Goal: Task Accomplishment & Management: Complete application form

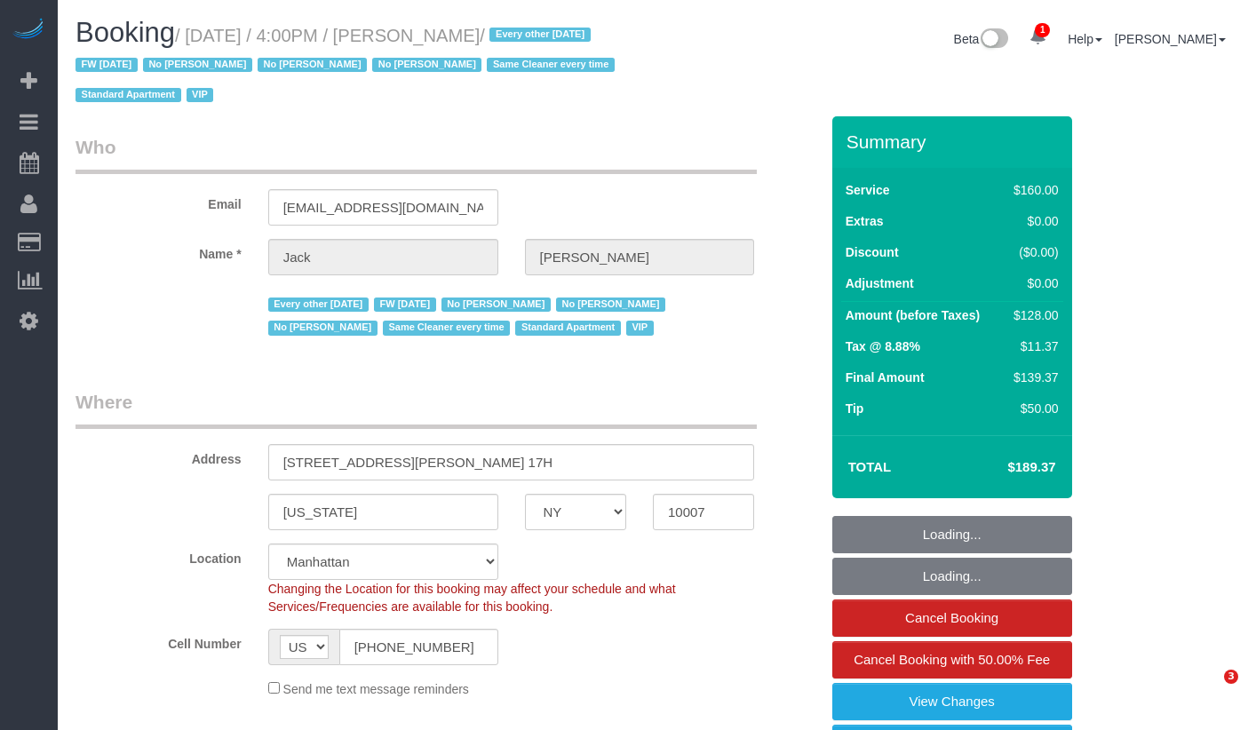
select select "NY"
select select "string:stripe-pm_1R9Bsk4VGloSiKo7ufTdcySD"
select select "spot1"
select select "number:56"
select select "number:78"
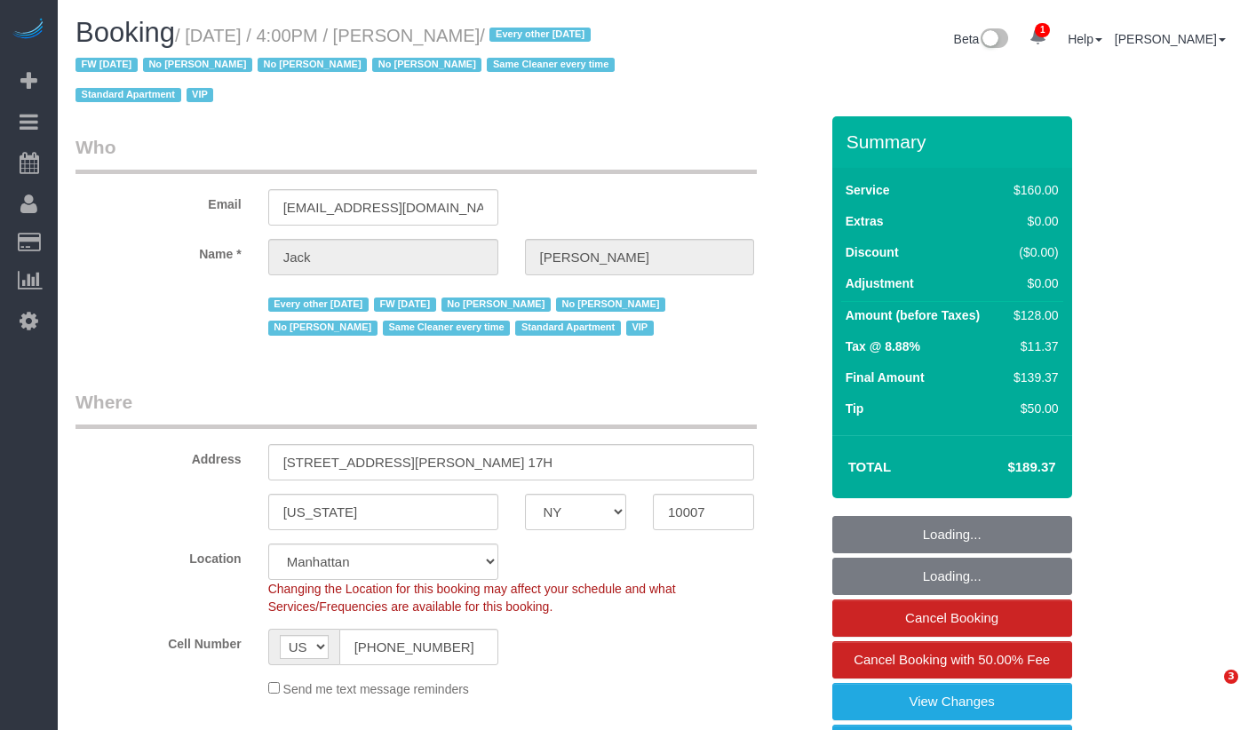
select select "number:15"
select select "number:6"
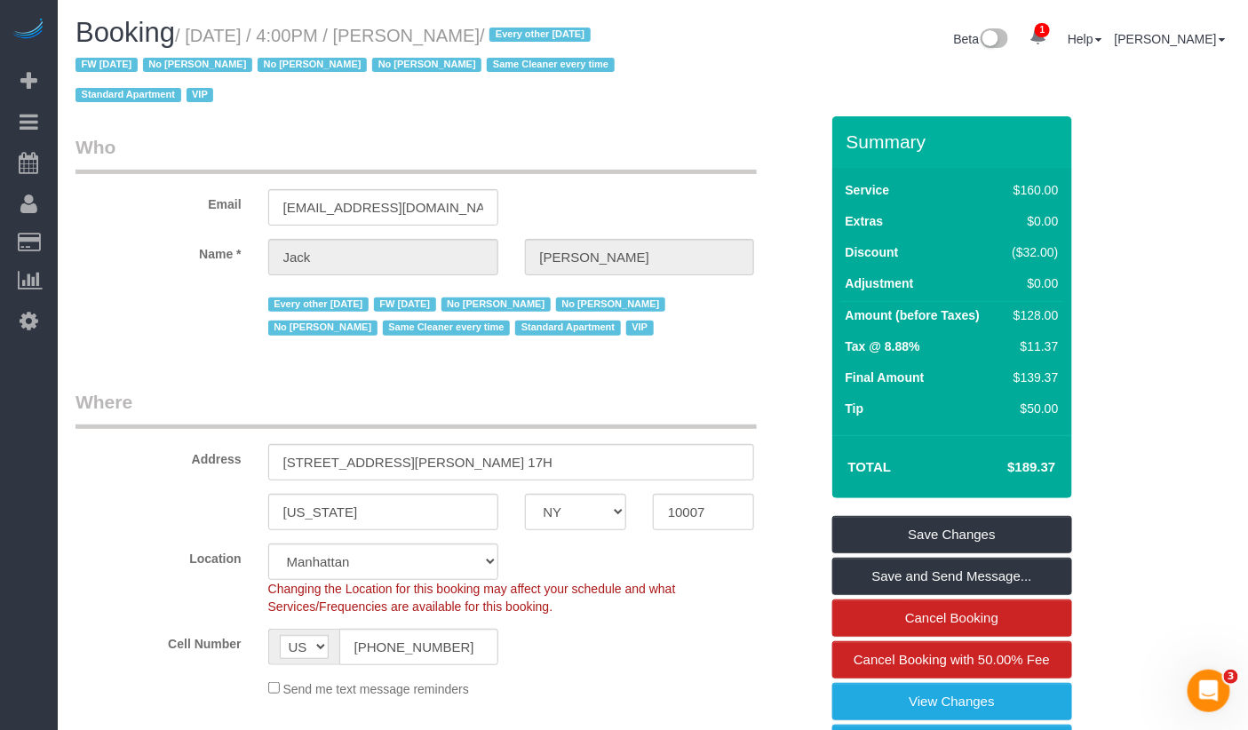
drag, startPoint x: 554, startPoint y: 33, endPoint x: 206, endPoint y: 33, distance: 348.1
click at [206, 33] on small "/ [DATE] / 4:00PM / [PERSON_NAME] / Every other [DATE] FW [DATE] No [PERSON_NAM…" at bounding box center [347, 66] width 544 height 80
copy small "[DATE] / 4:00PM / [PERSON_NAME]"
click at [503, 36] on small "/ [DATE] / 4:00PM / [PERSON_NAME] / Every other [DATE] FW [DATE] No [PERSON_NAM…" at bounding box center [347, 66] width 544 height 80
drag, startPoint x: 555, startPoint y: 35, endPoint x: 429, endPoint y: 39, distance: 126.2
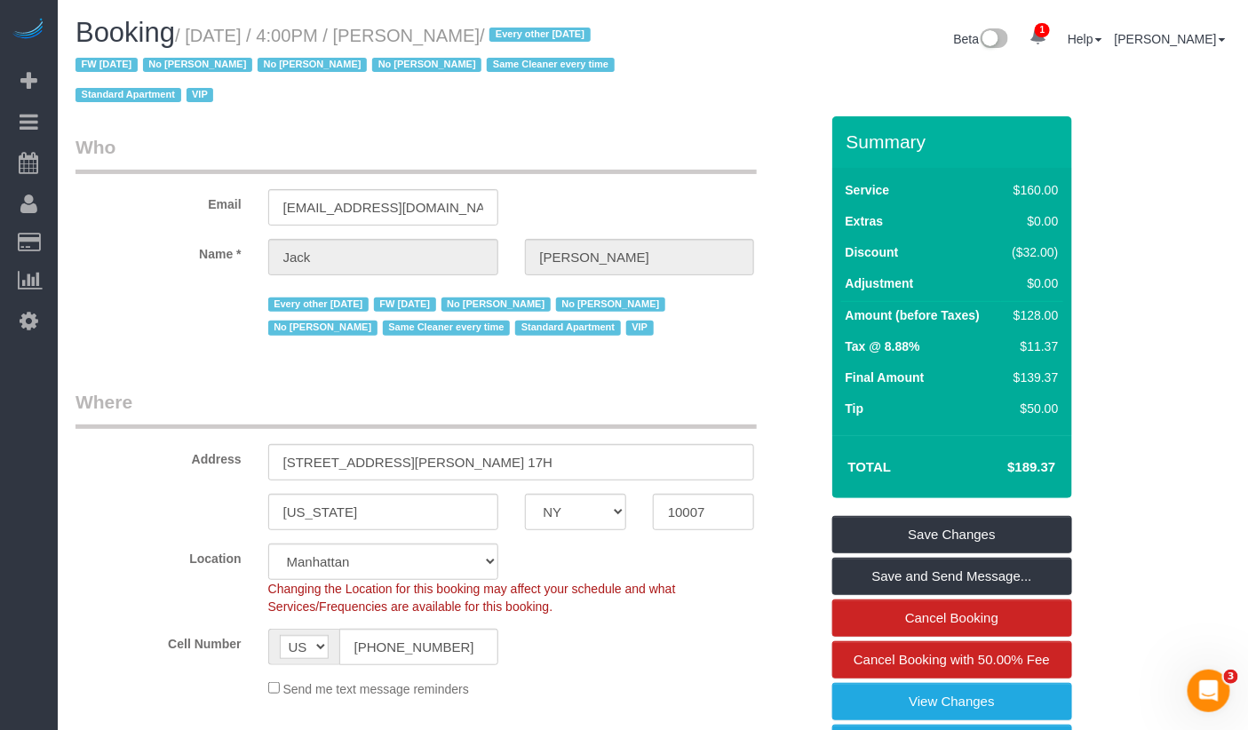
click at [429, 39] on small "/ [DATE] / 4:00PM / [PERSON_NAME] / Every other [DATE] FW [DATE] No [PERSON_NAM…" at bounding box center [347, 66] width 544 height 80
copy small "[PERSON_NAME]"
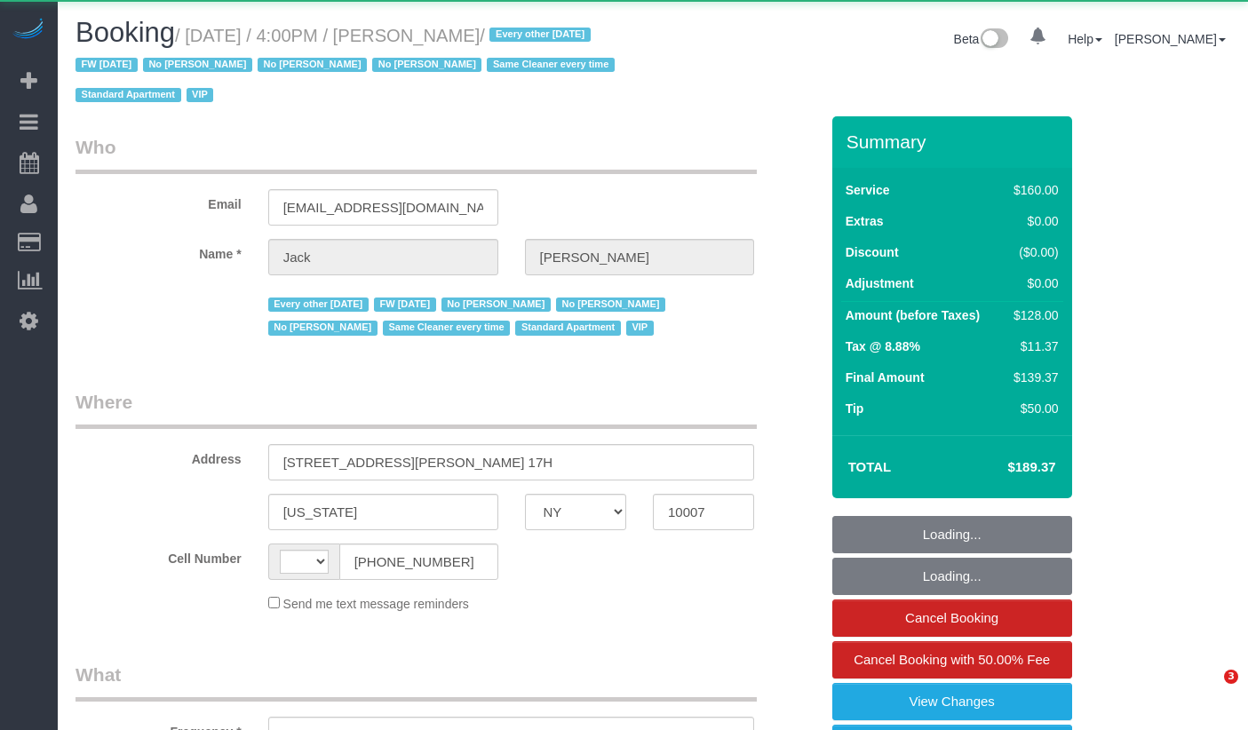
select select "NY"
select select "string:[GEOGRAPHIC_DATA]"
select select "object:663"
select select "number:56"
select select "number:78"
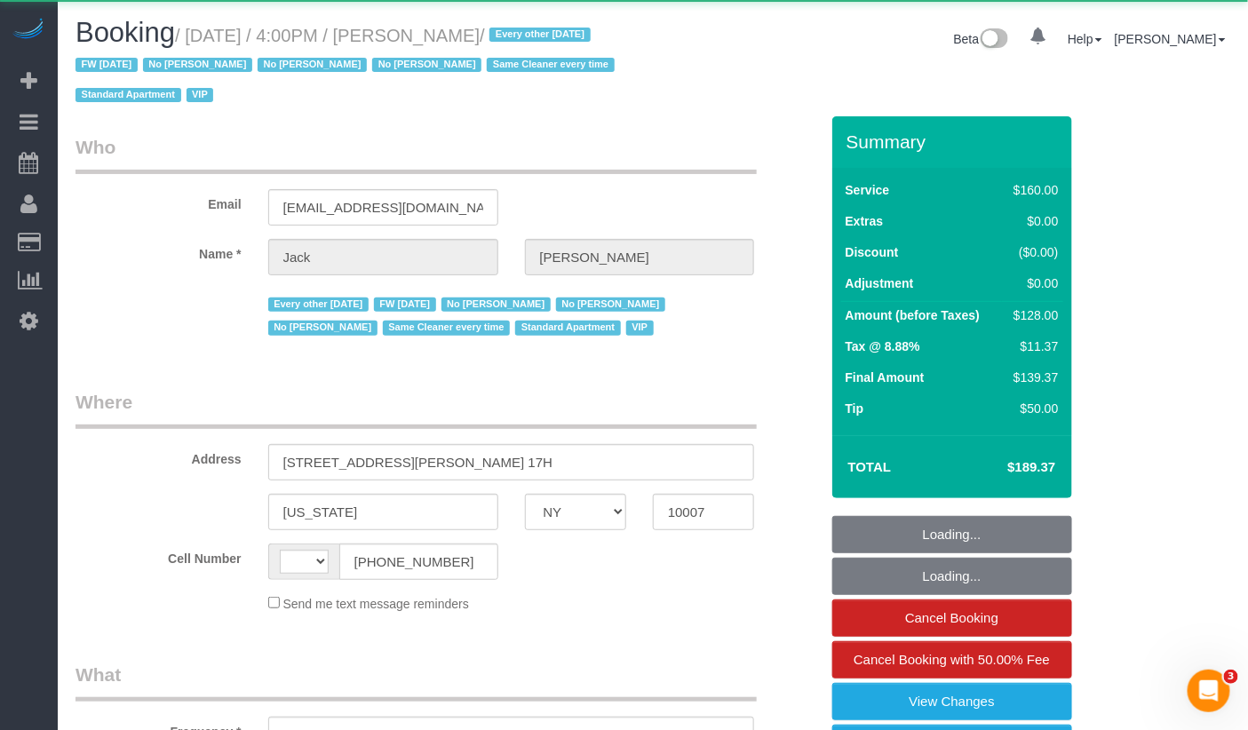
select select "number:15"
select select "number:6"
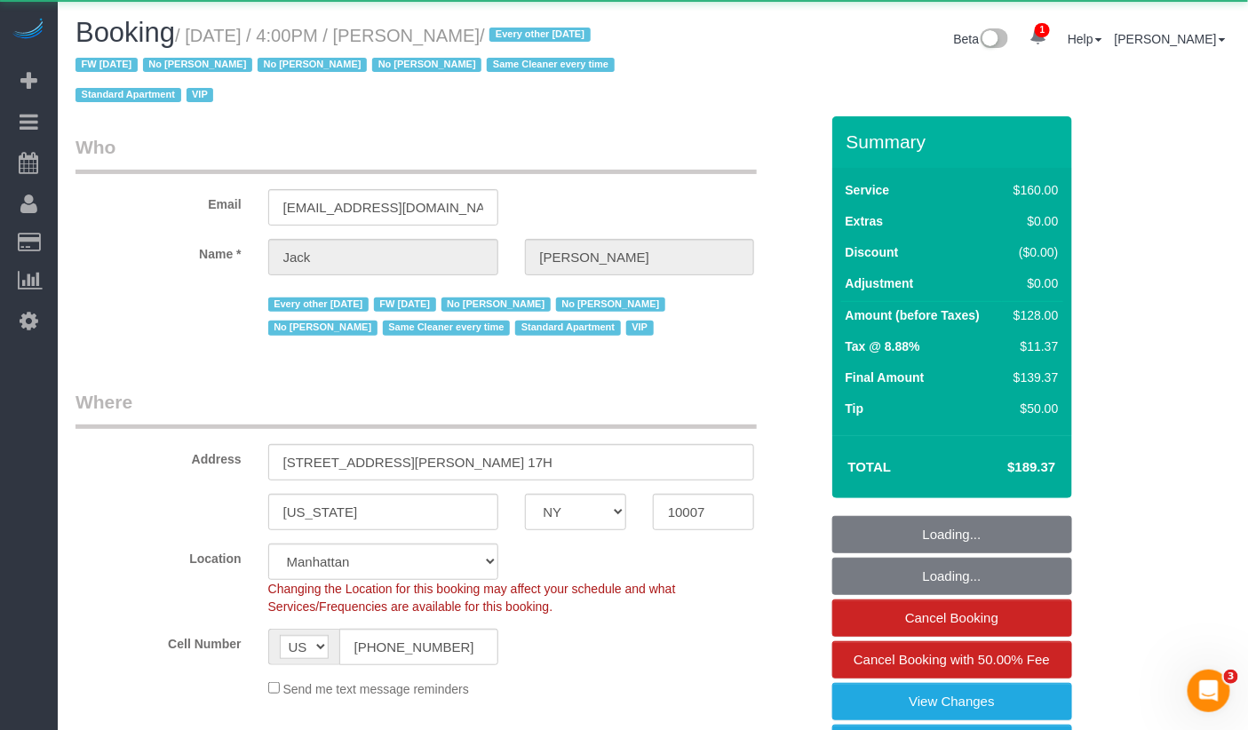
select select "object:814"
select select "string:stripe-pm_1R9Bsk4VGloSiKo7ufTdcySD"
select select "spot1"
